Goal: Transaction & Acquisition: Purchase product/service

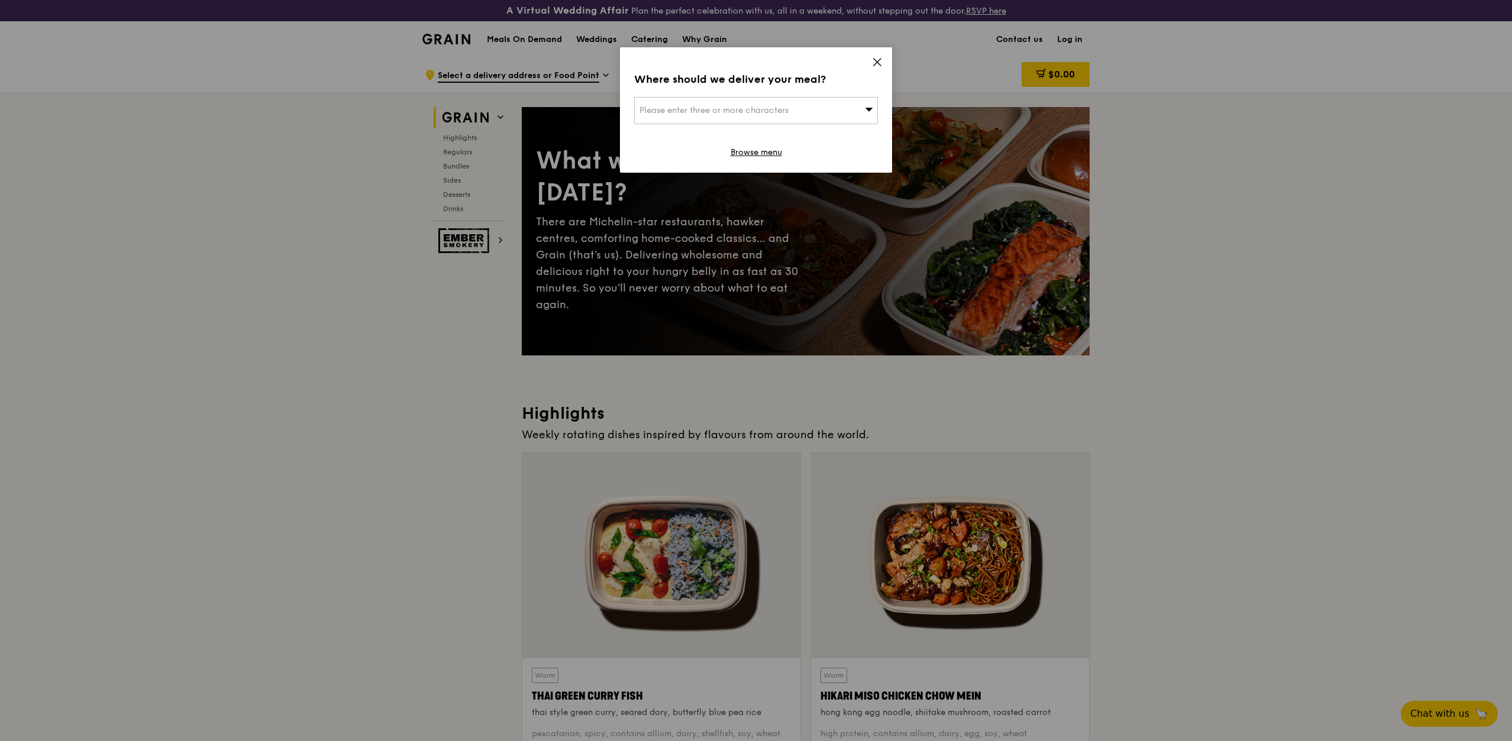
click at [867, 113] on icon at bounding box center [869, 109] width 8 height 9
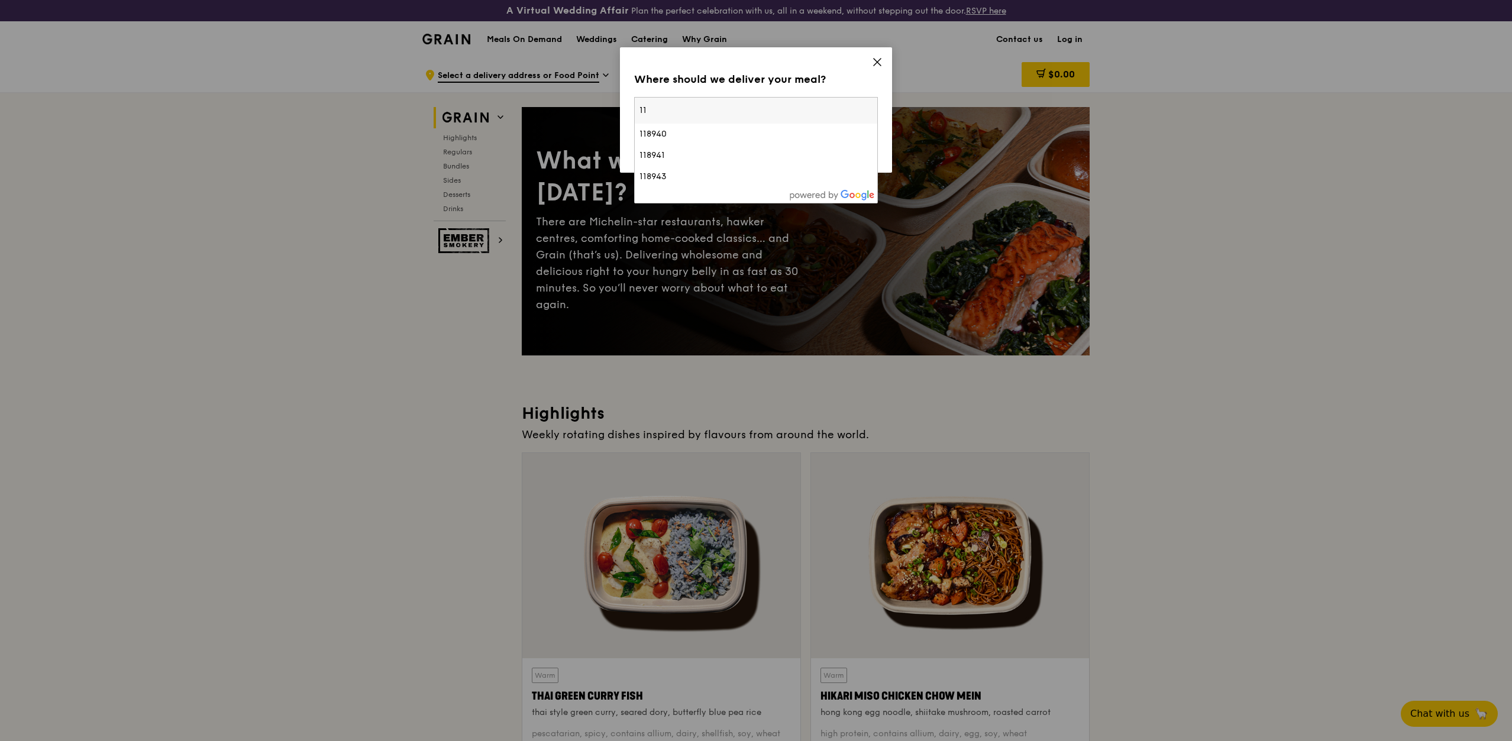
type input "1"
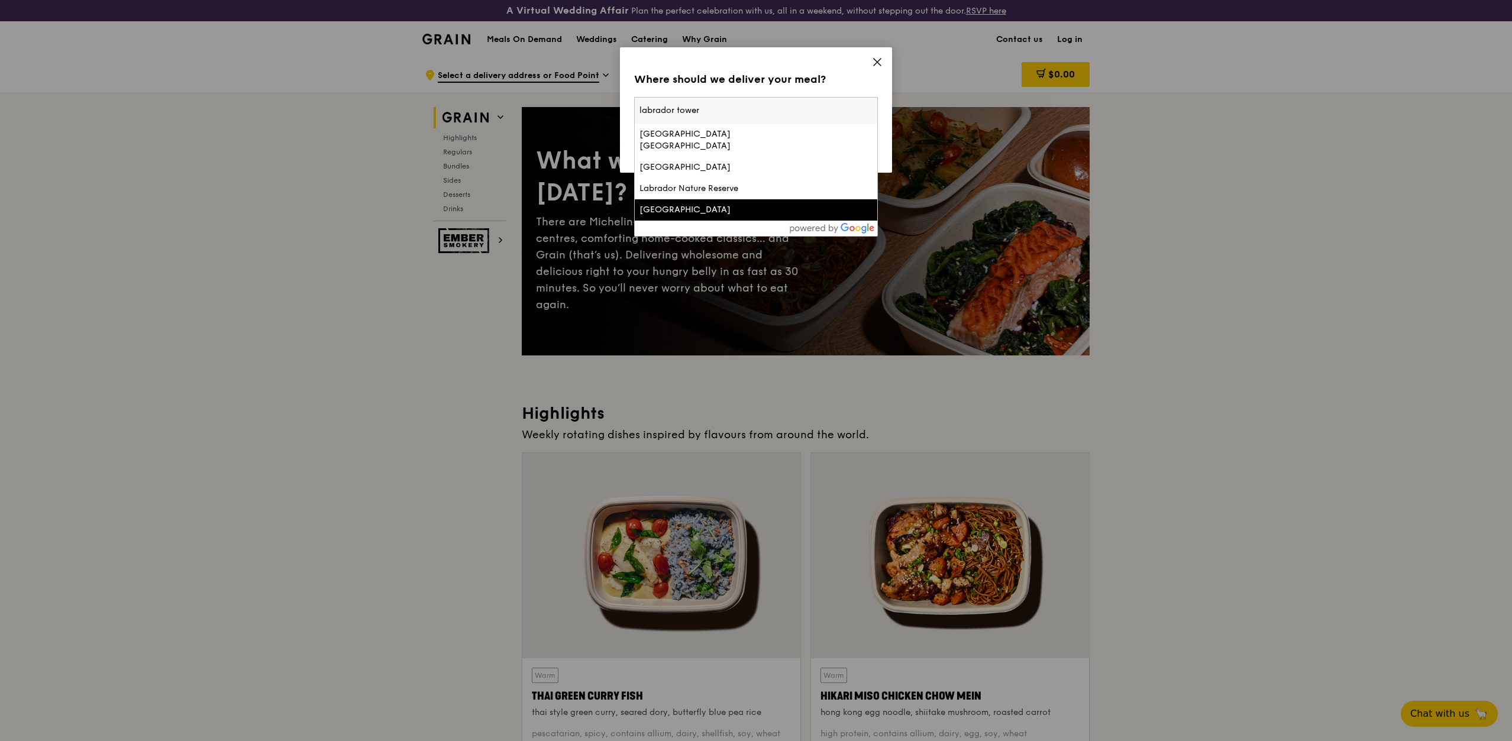
type input "labrador tower"
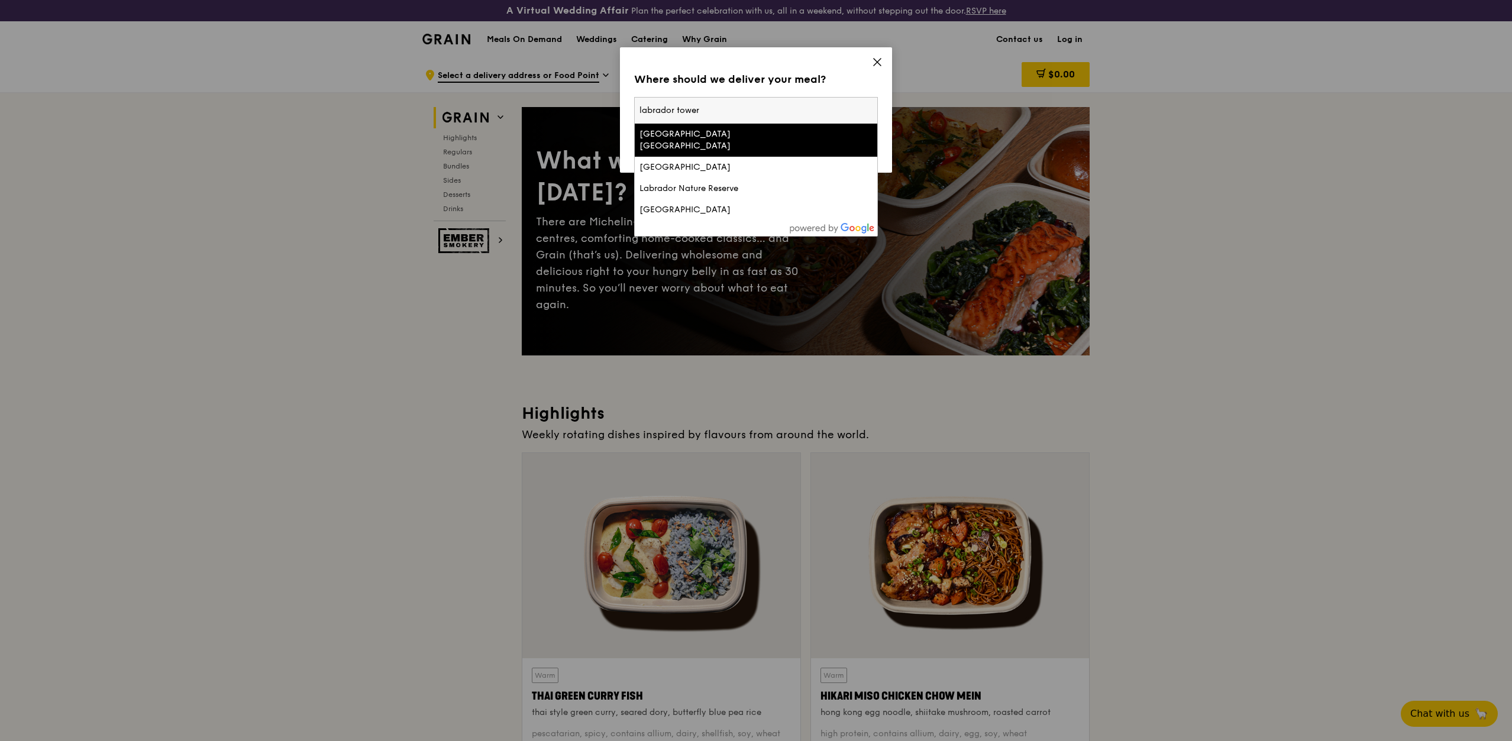
click at [718, 110] on input "labrador tower" at bounding box center [756, 111] width 242 height 26
drag, startPoint x: 679, startPoint y: 110, endPoint x: 591, endPoint y: 109, distance: 88.1
click at [591, 109] on div "Where should we deliver your meal? Please enter three or more characters [GEOGR…" at bounding box center [756, 370] width 1512 height 741
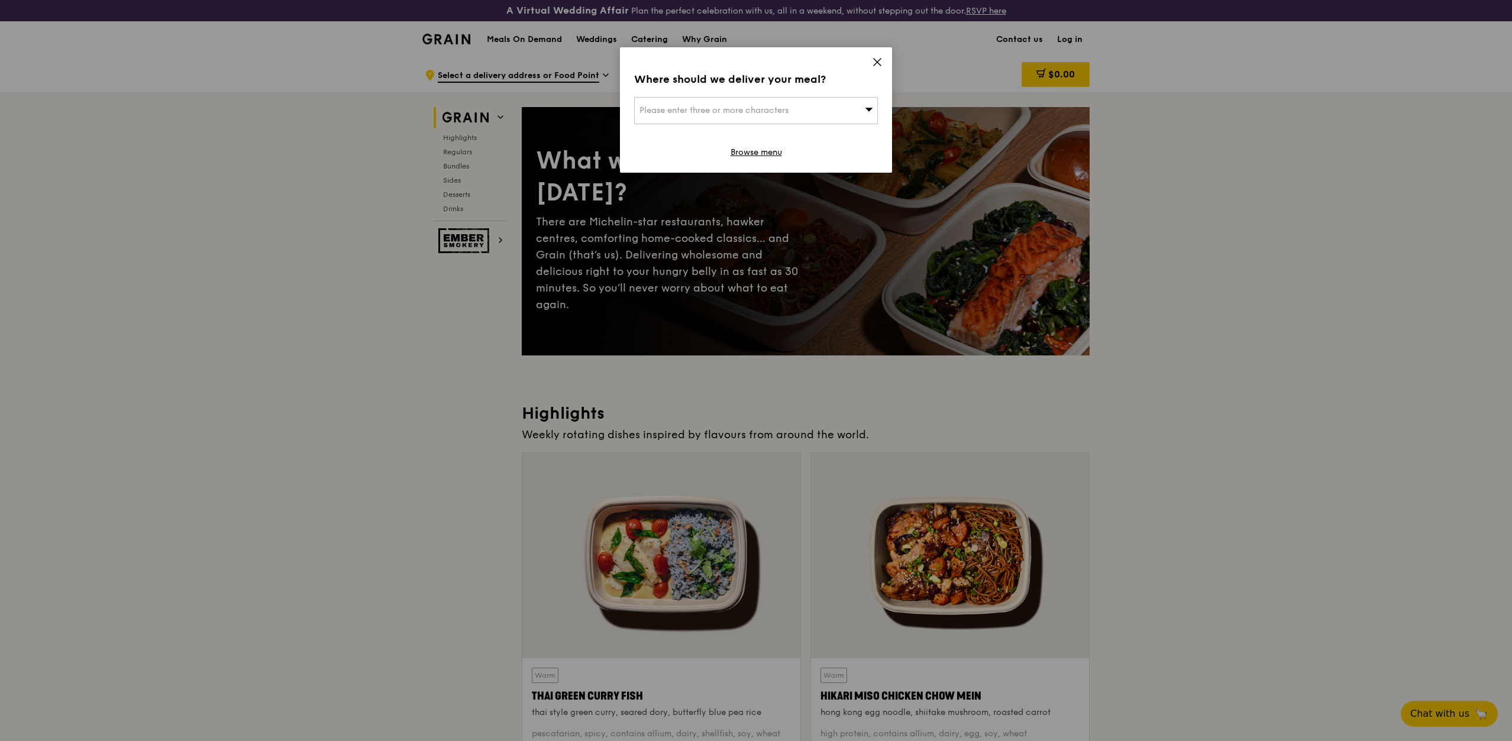
click at [695, 114] on span "Please enter three or more characters" at bounding box center [713, 110] width 149 height 10
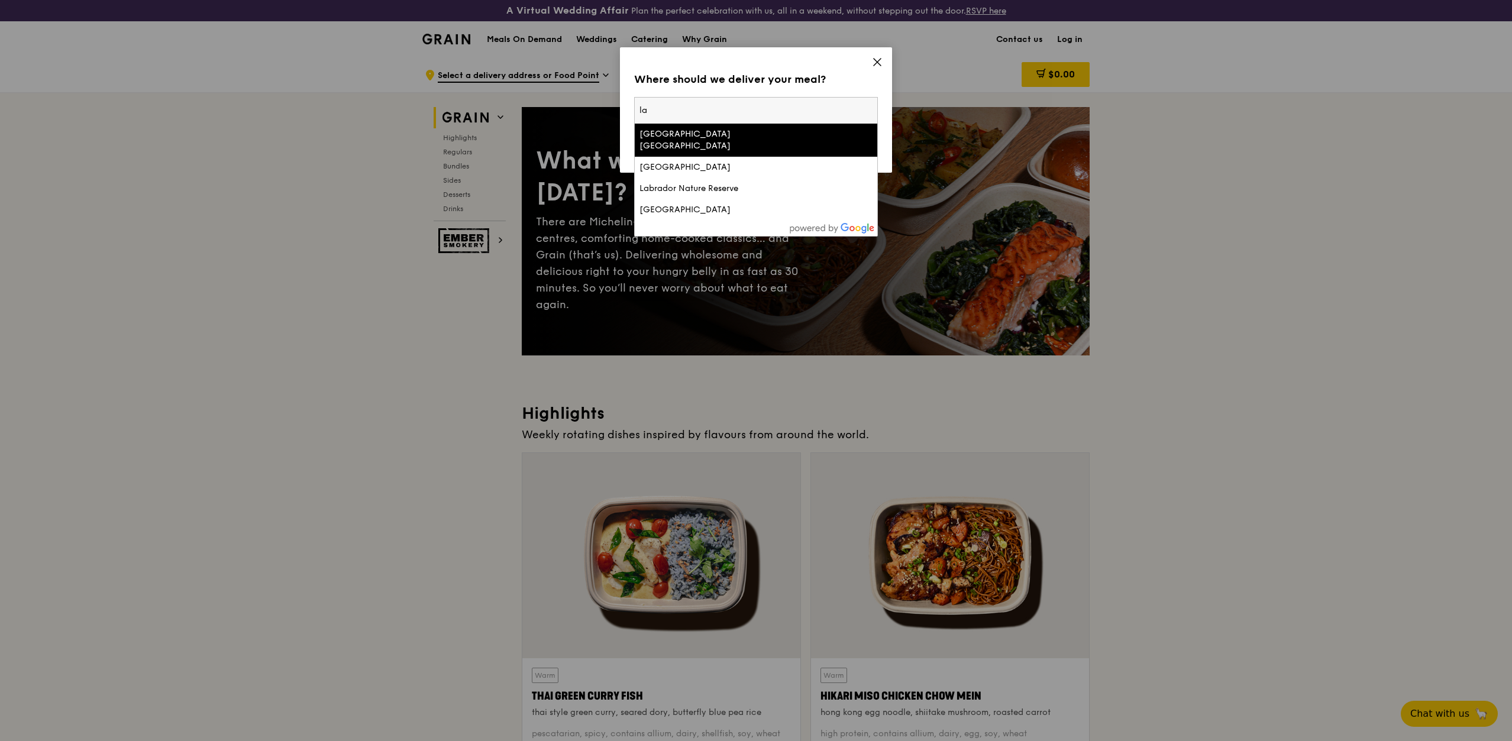
type input "l"
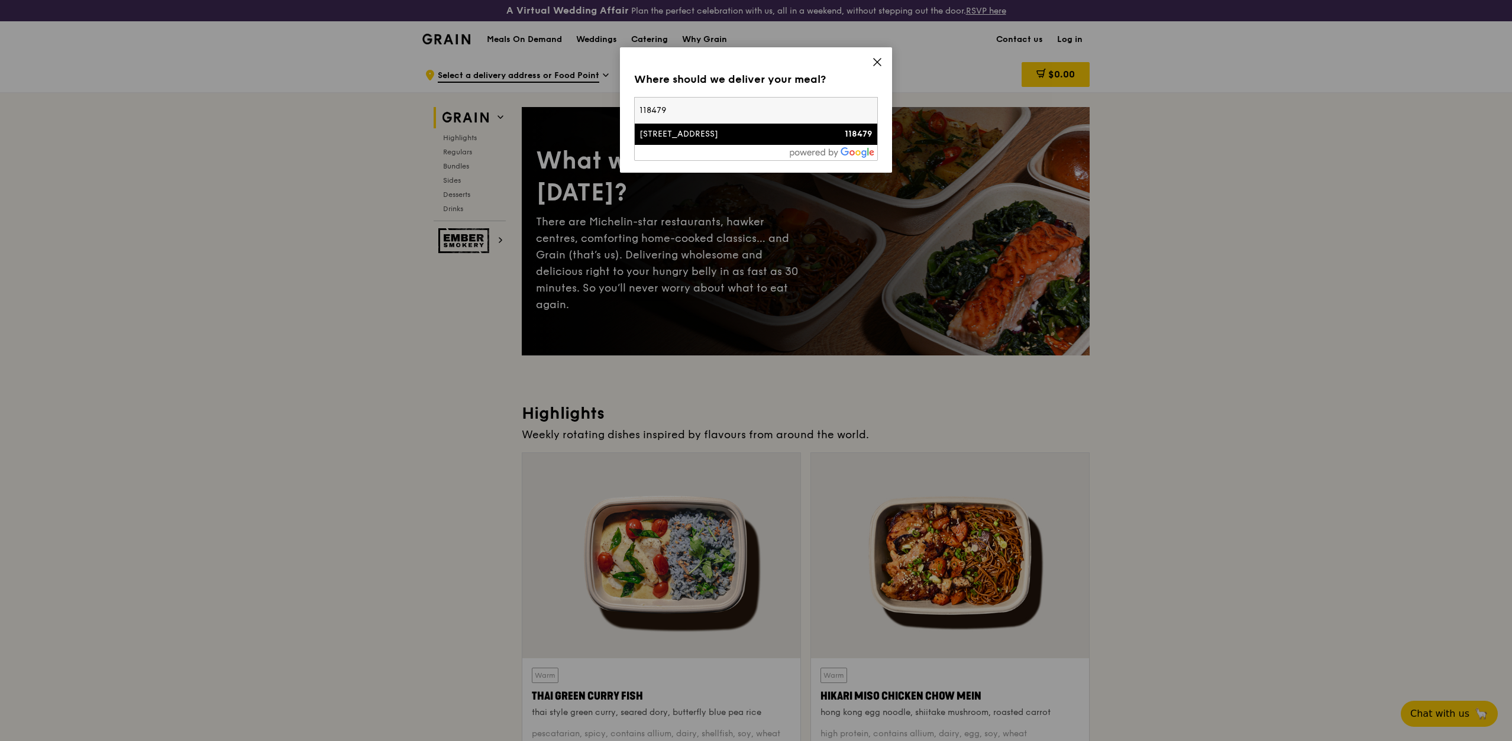
type input "118479"
click at [679, 131] on div "[STREET_ADDRESS]" at bounding box center [726, 134] width 175 height 12
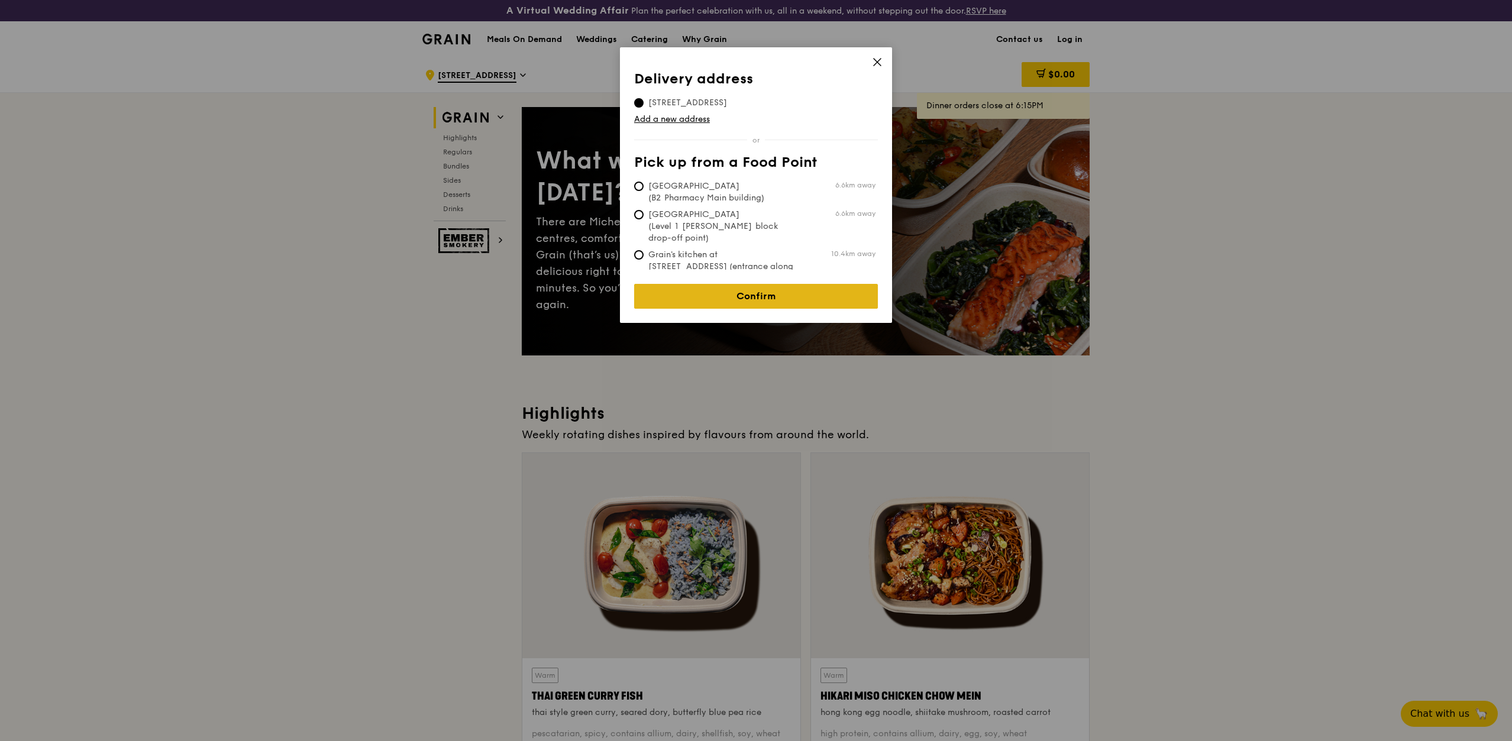
click at [782, 287] on link "Confirm" at bounding box center [756, 296] width 244 height 25
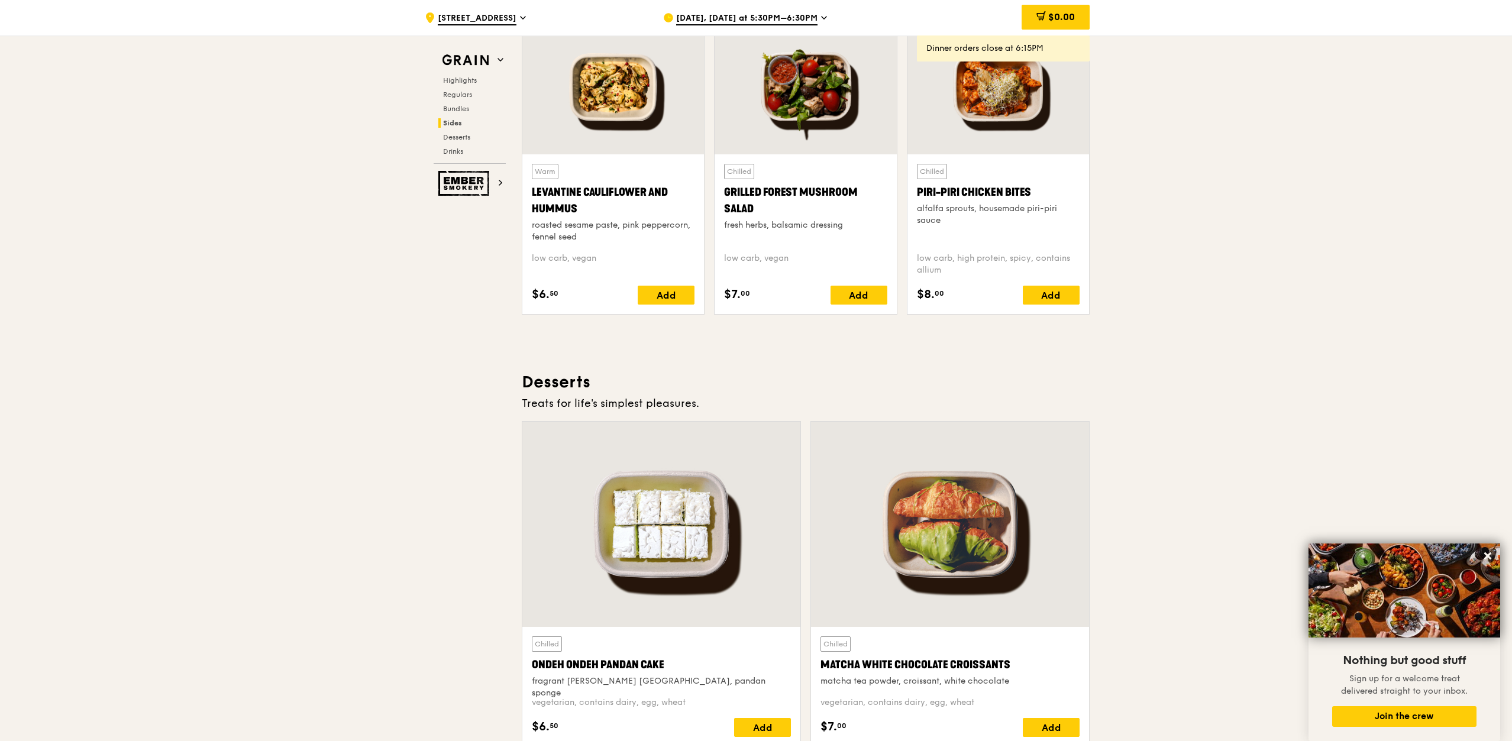
scroll to position [3075, 0]
